Goal: Check status

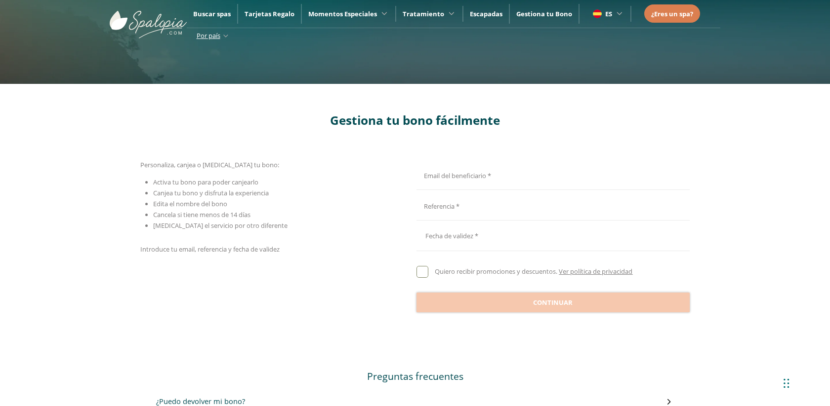
click at [467, 176] on input "Email del beneficiario *" at bounding box center [551, 174] width 270 height 17
type input "**********"
click at [480, 204] on input "Email del beneficiario *" at bounding box center [551, 205] width 270 height 17
type input "**********"
click at [458, 236] on div at bounding box center [552, 236] width 273 height 24
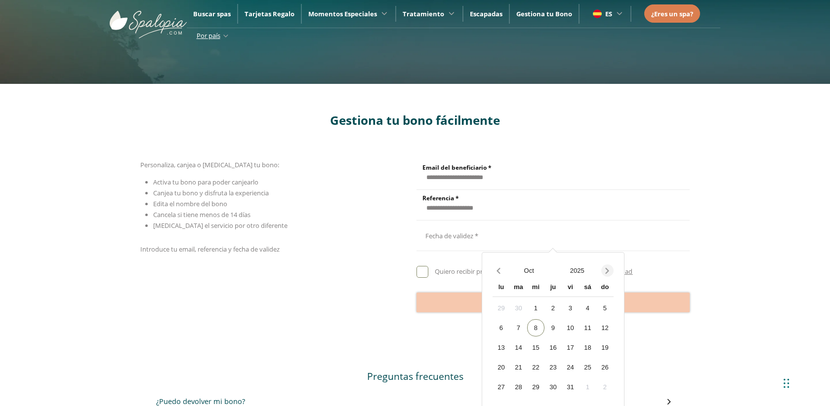
click at [603, 269] on icon "Next month" at bounding box center [607, 271] width 10 height 10
click at [552, 367] on div "20" at bounding box center [552, 367] width 17 height 17
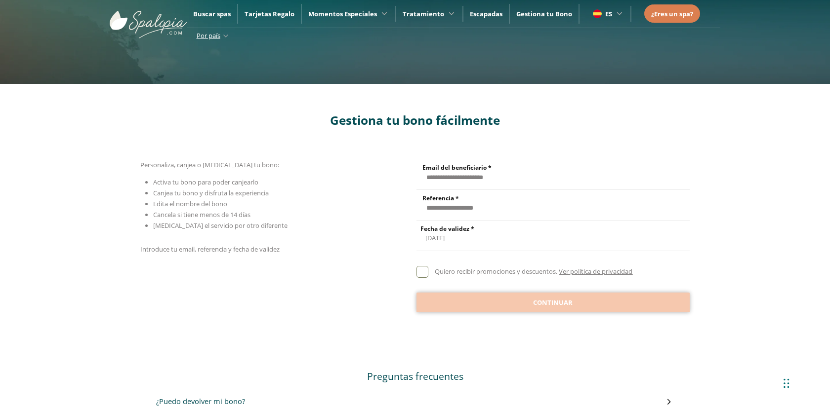
click at [550, 304] on span "Continuar" at bounding box center [553, 303] width 40 height 10
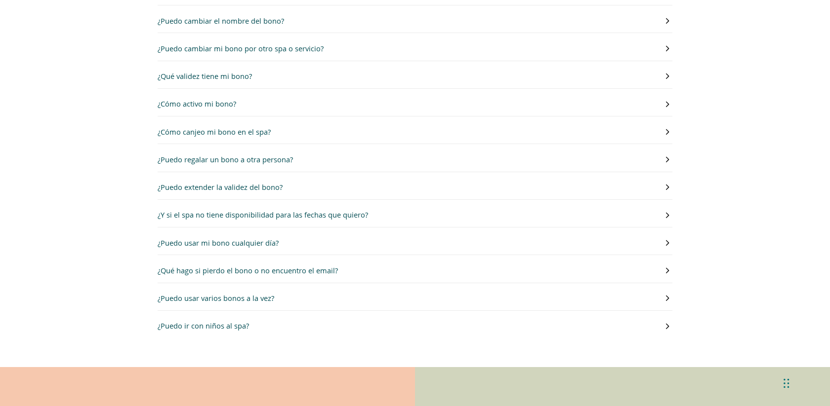
scroll to position [806, 0]
click at [218, 331] on h3 "¿Puedo ir con niños al spa?" at bounding box center [203, 324] width 91 height 11
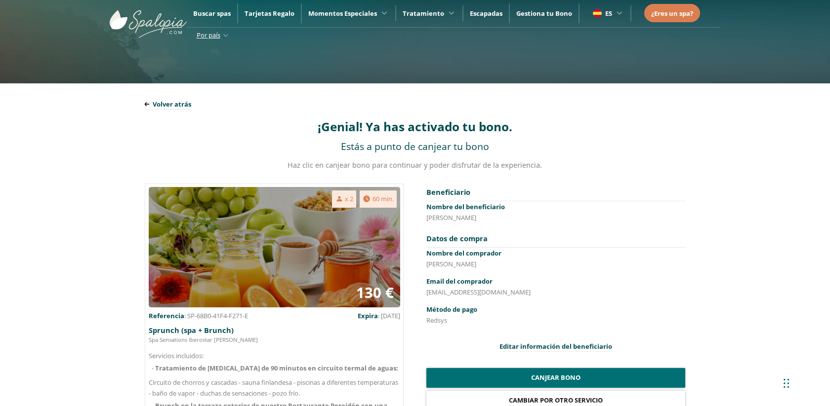
scroll to position [0, 0]
